Goal: Find specific page/section: Find specific page/section

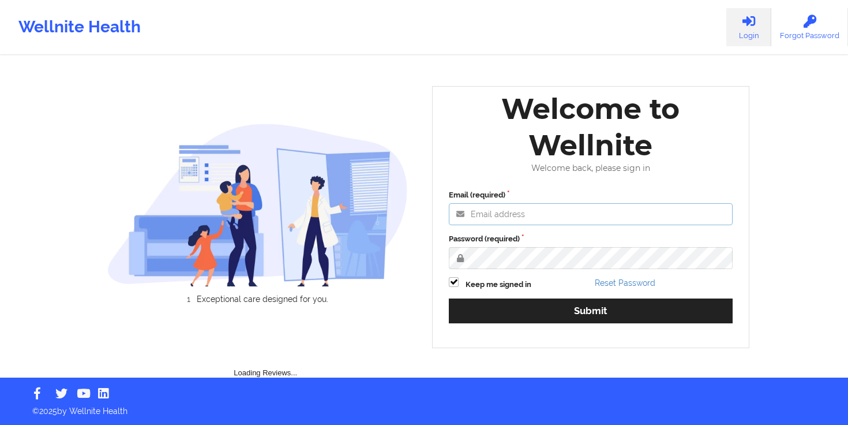
click at [488, 216] on input "Email (required)" at bounding box center [591, 214] width 284 height 22
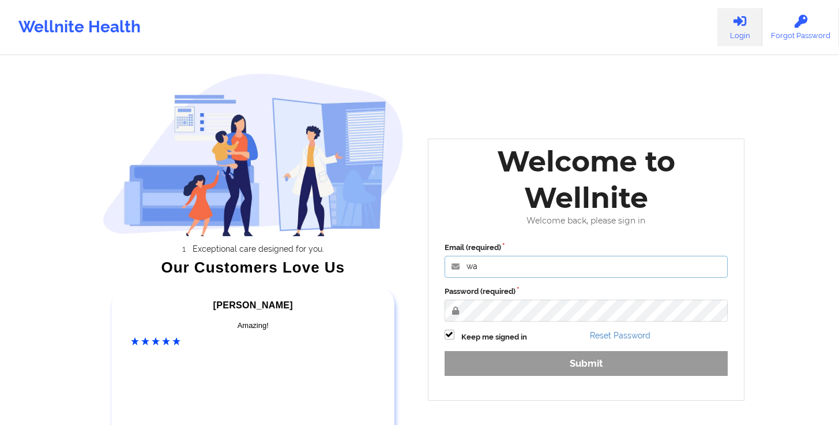
type input "[PERSON_NAME][EMAIL_ADDRESS][DOMAIN_NAME]"
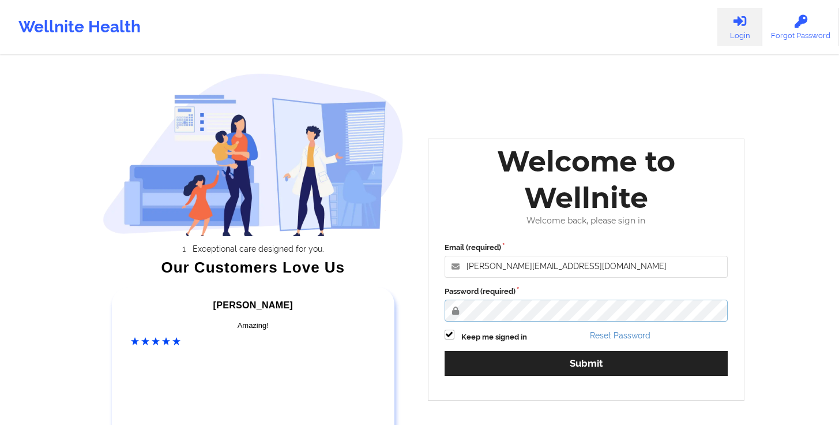
click at [445, 351] on button "Submit" at bounding box center [587, 363] width 284 height 25
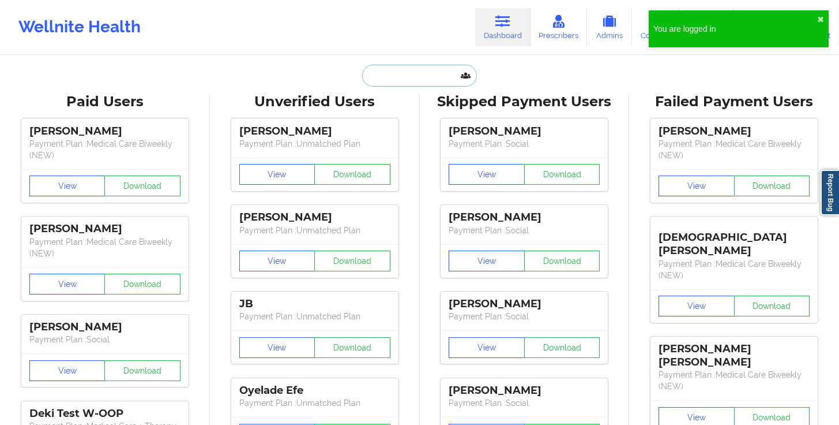
click at [385, 76] on input "text" at bounding box center [419, 76] width 114 height 22
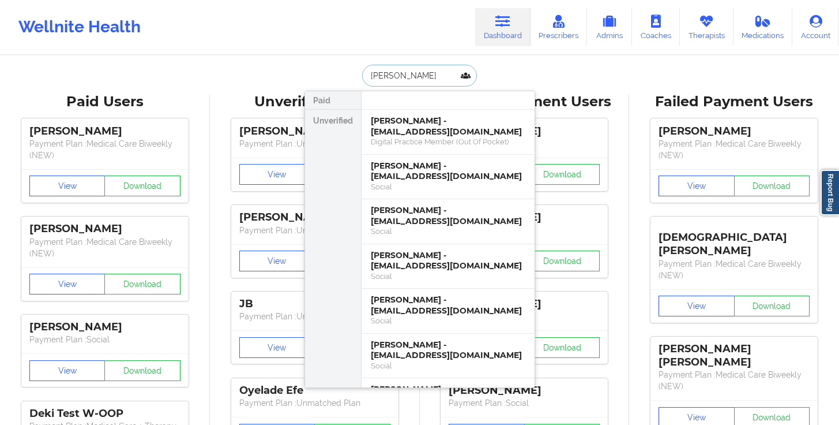
type input "[PERSON_NAME]"
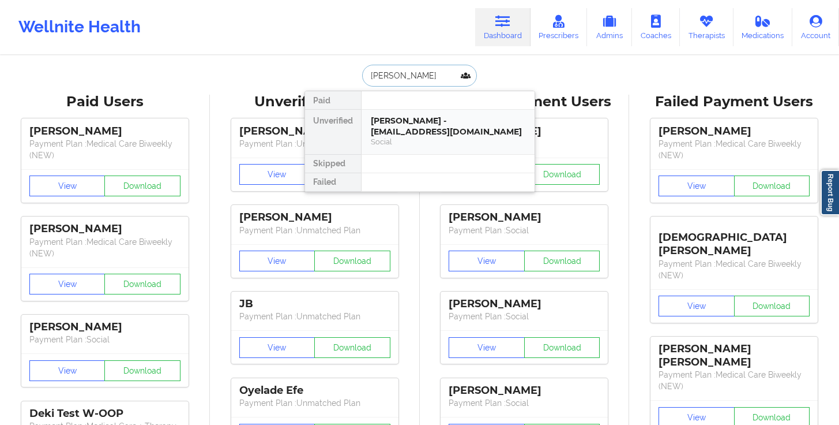
click at [424, 133] on div "[PERSON_NAME] - [EMAIL_ADDRESS][DOMAIN_NAME]" at bounding box center [448, 125] width 155 height 21
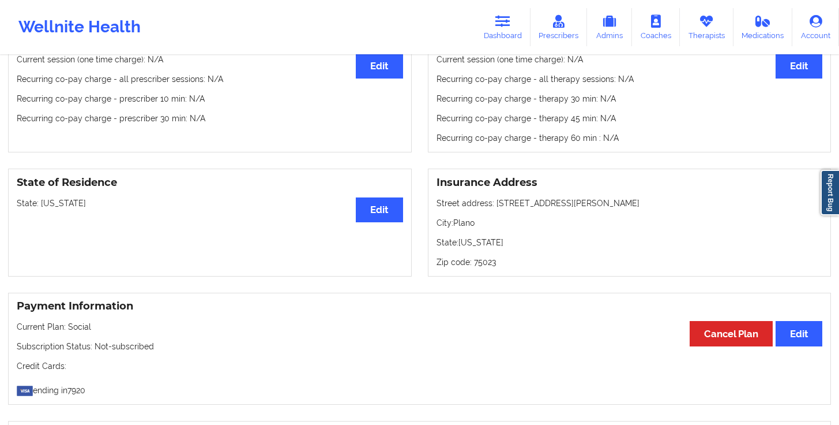
scroll to position [381, 0]
